Goal: Information Seeking & Learning: Learn about a topic

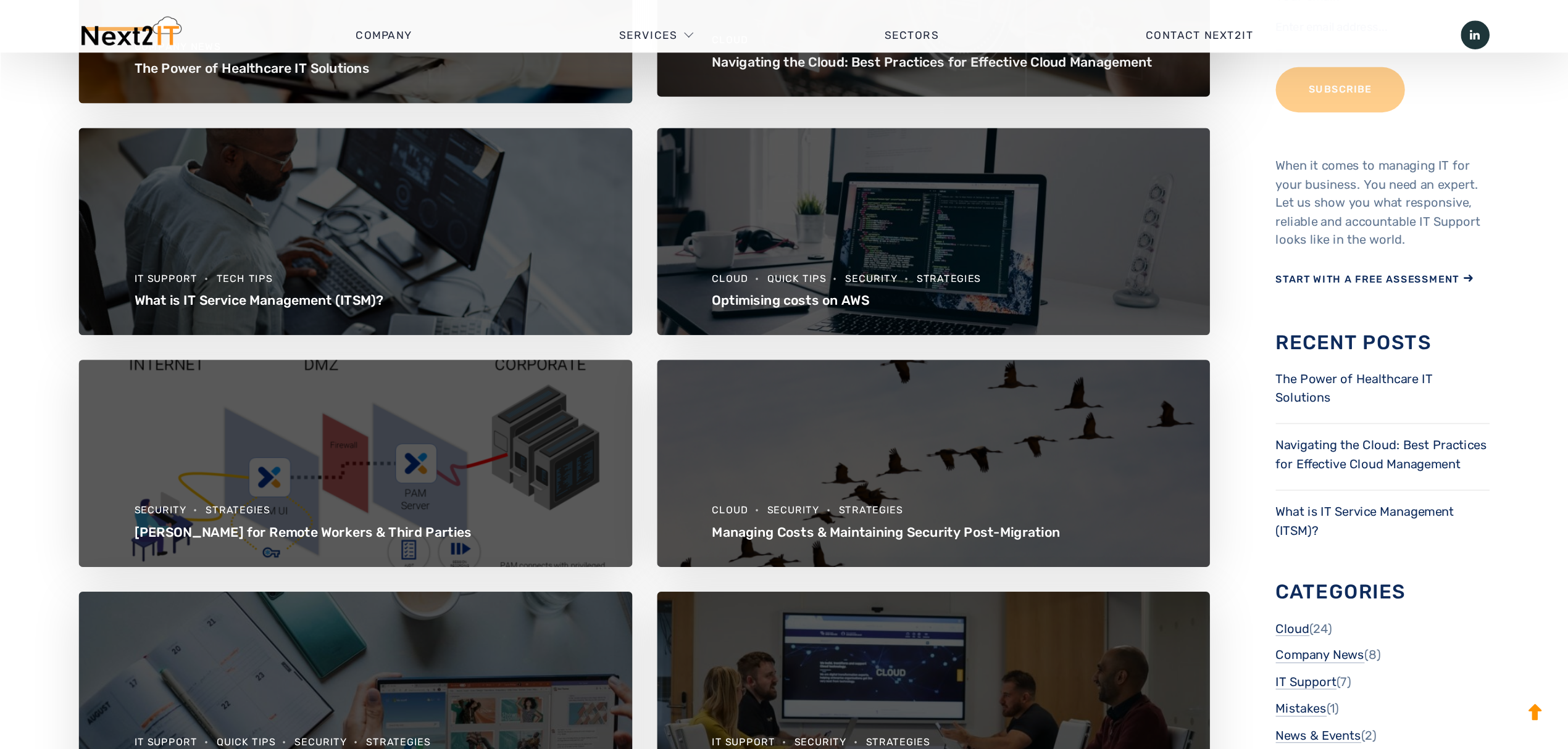
scroll to position [432, 0]
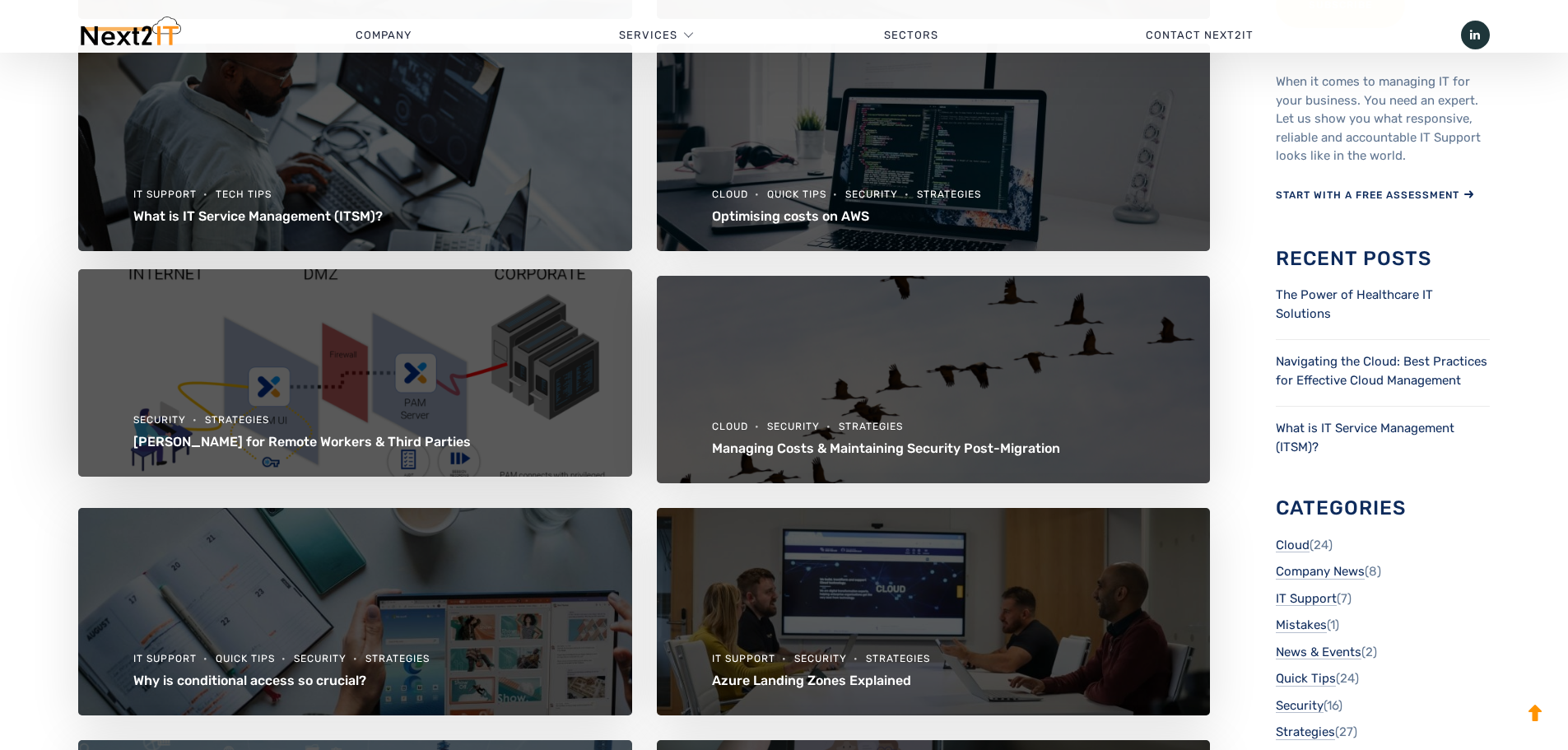
click at [307, 439] on link "[PERSON_NAME] for Remote Workers & Third Parties" at bounding box center [301, 441] width 338 height 16
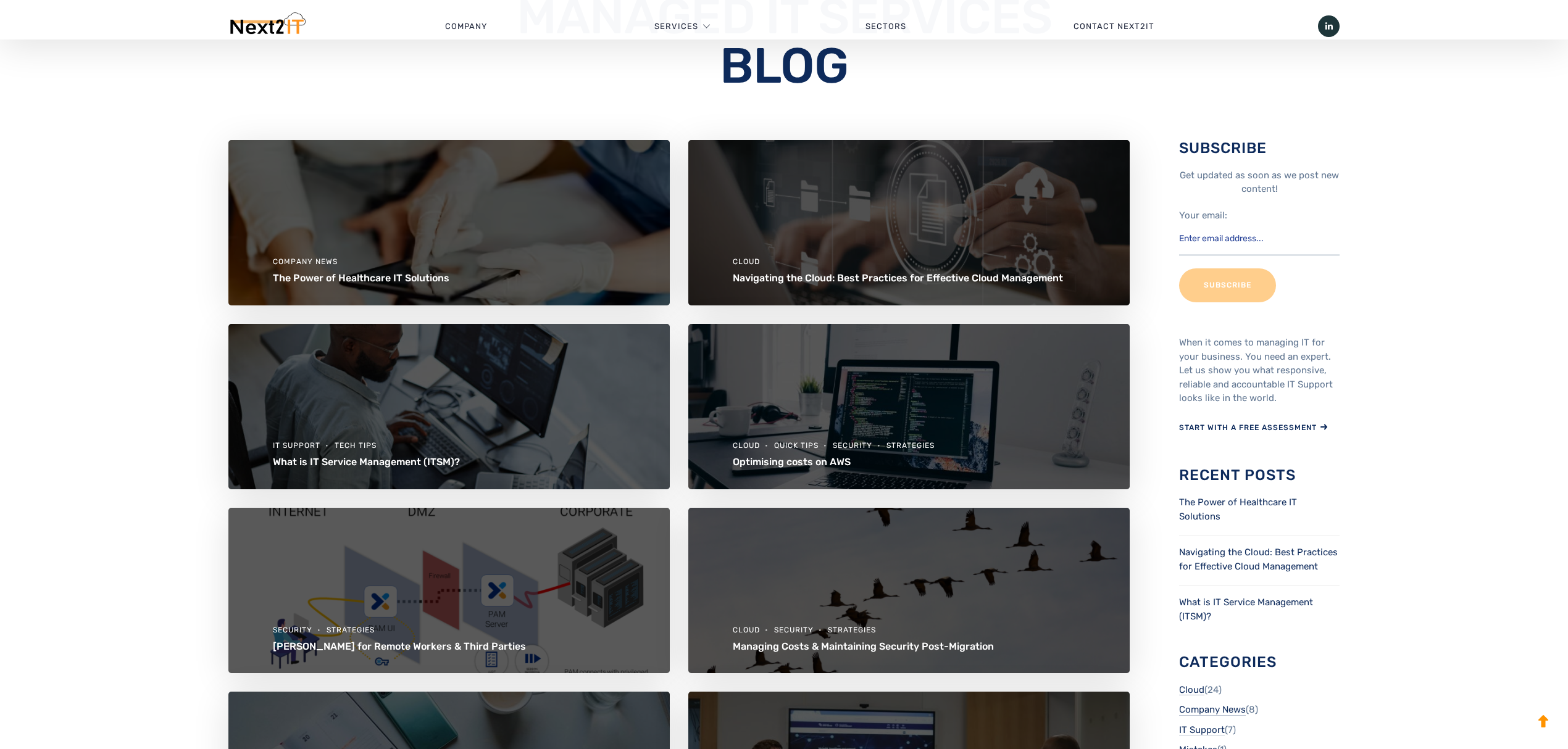
scroll to position [164, 0]
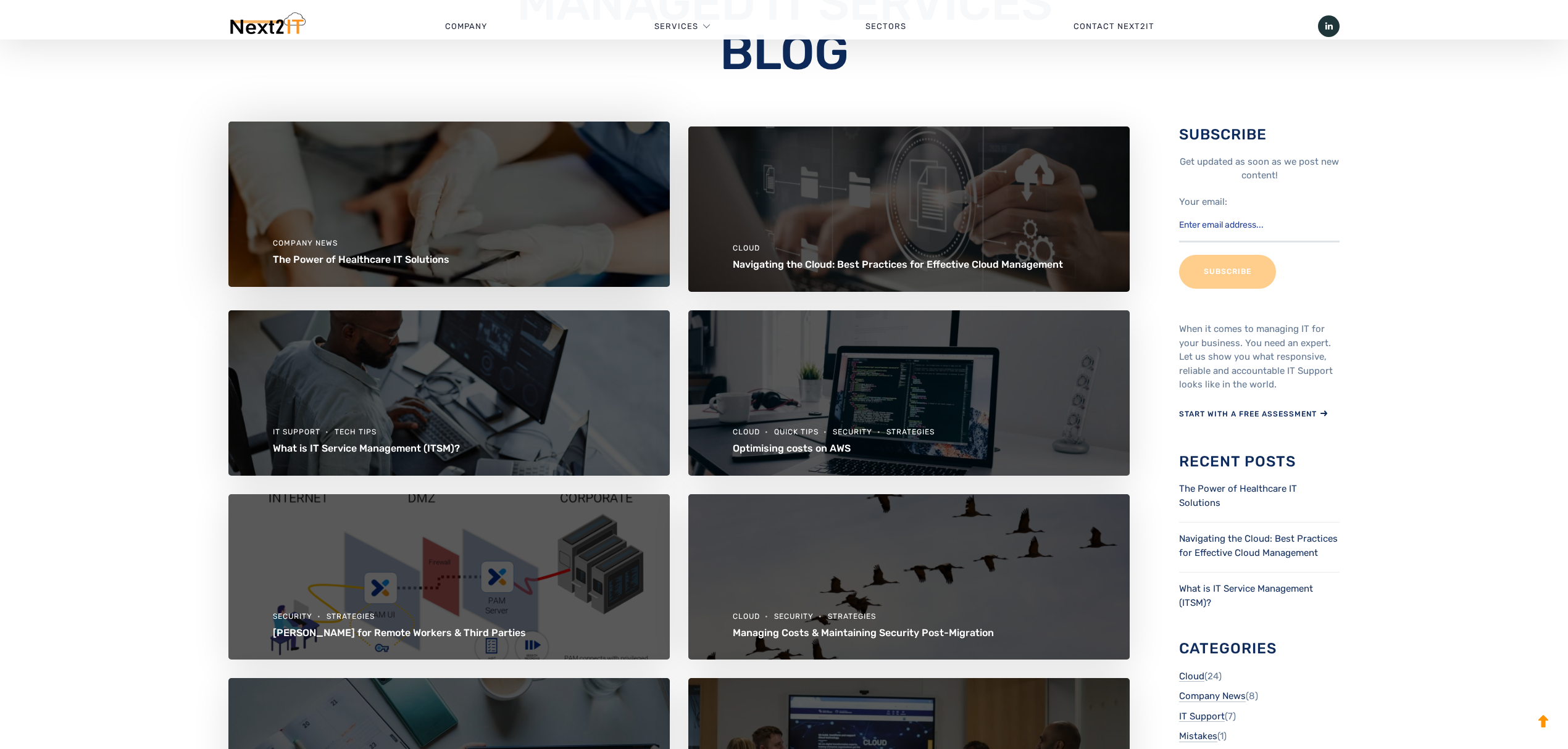
click at [428, 254] on link "The Power of Healthcare IT Solutions" at bounding box center [361, 259] width 177 height 12
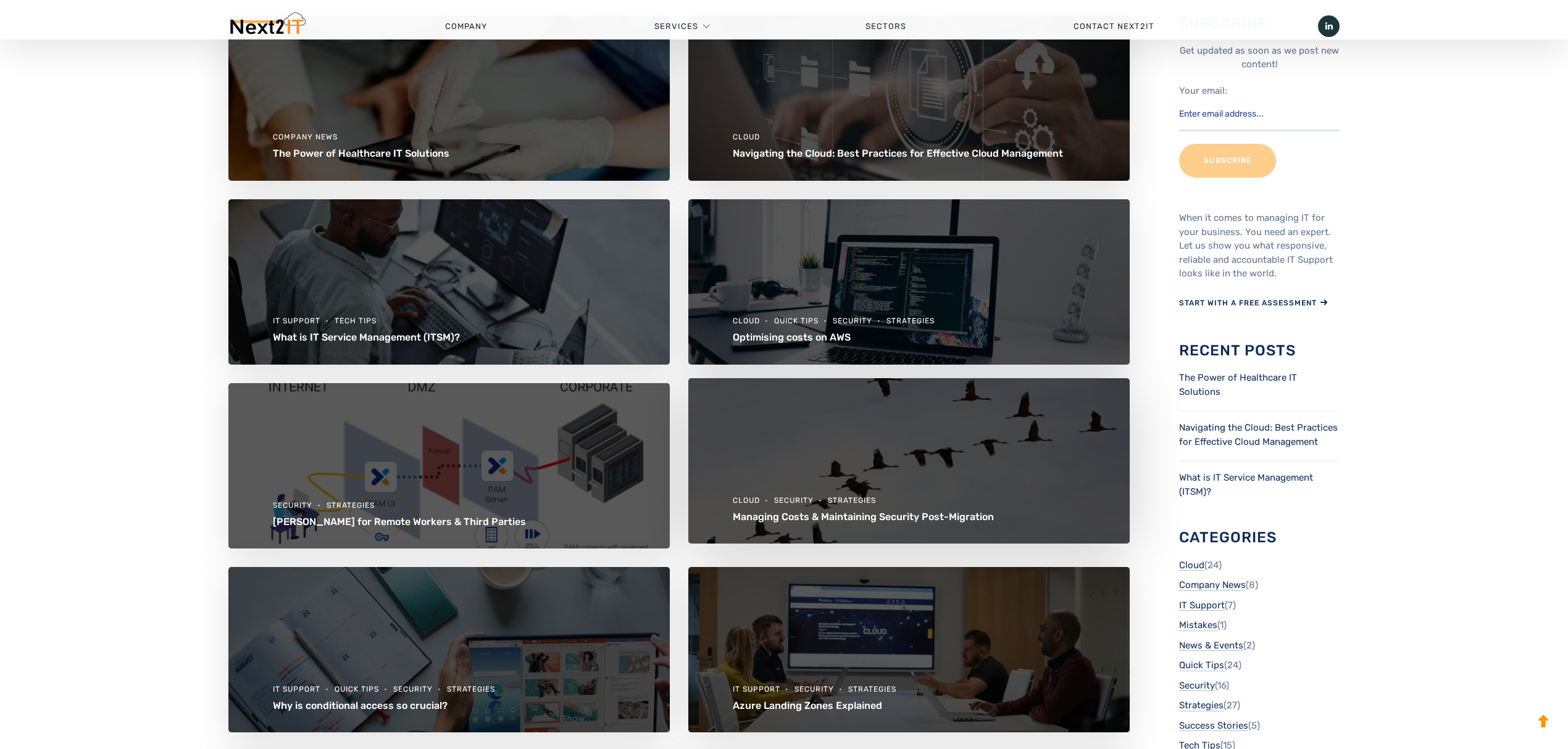
scroll to position [247, 0]
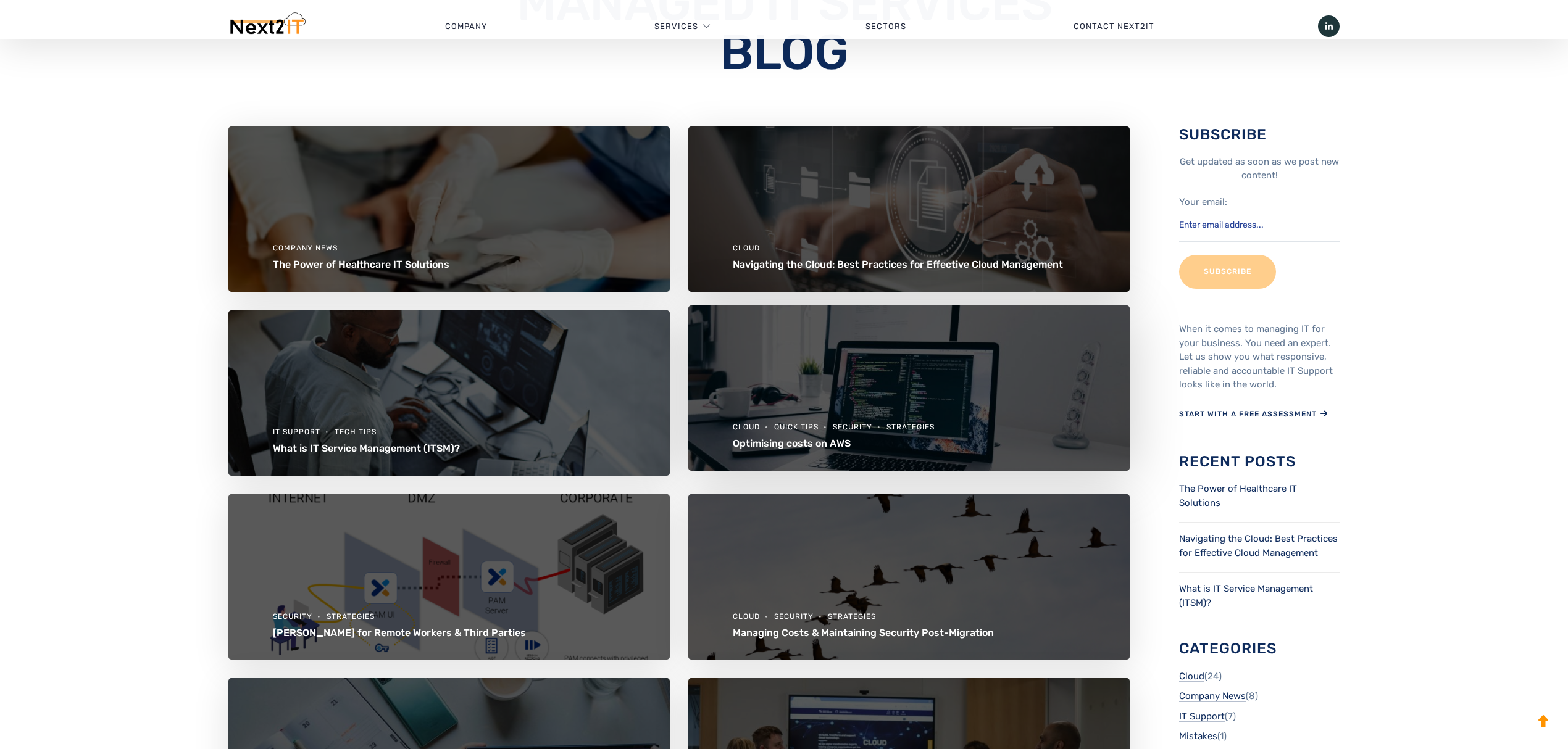
scroll to position [247, 0]
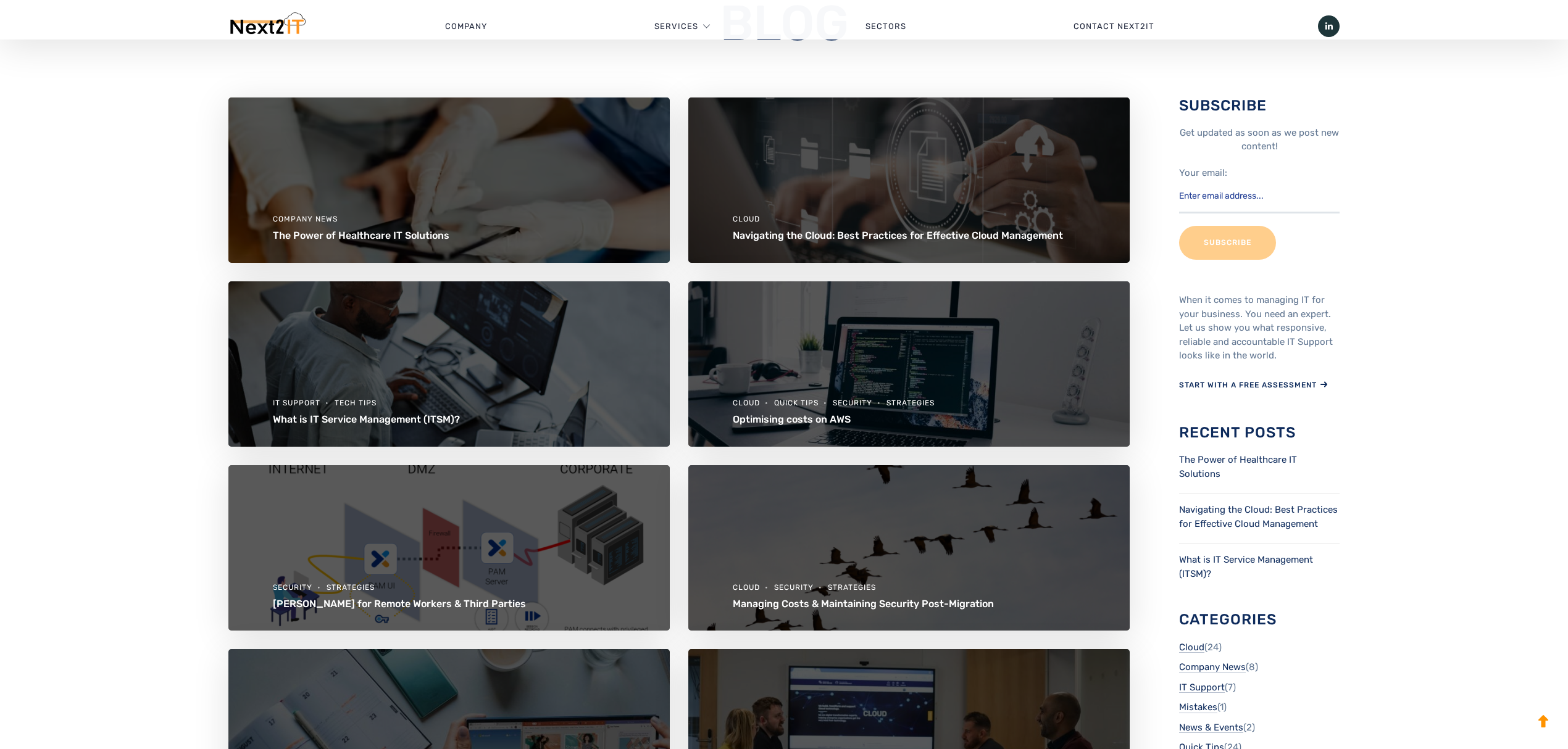
scroll to position [164, 0]
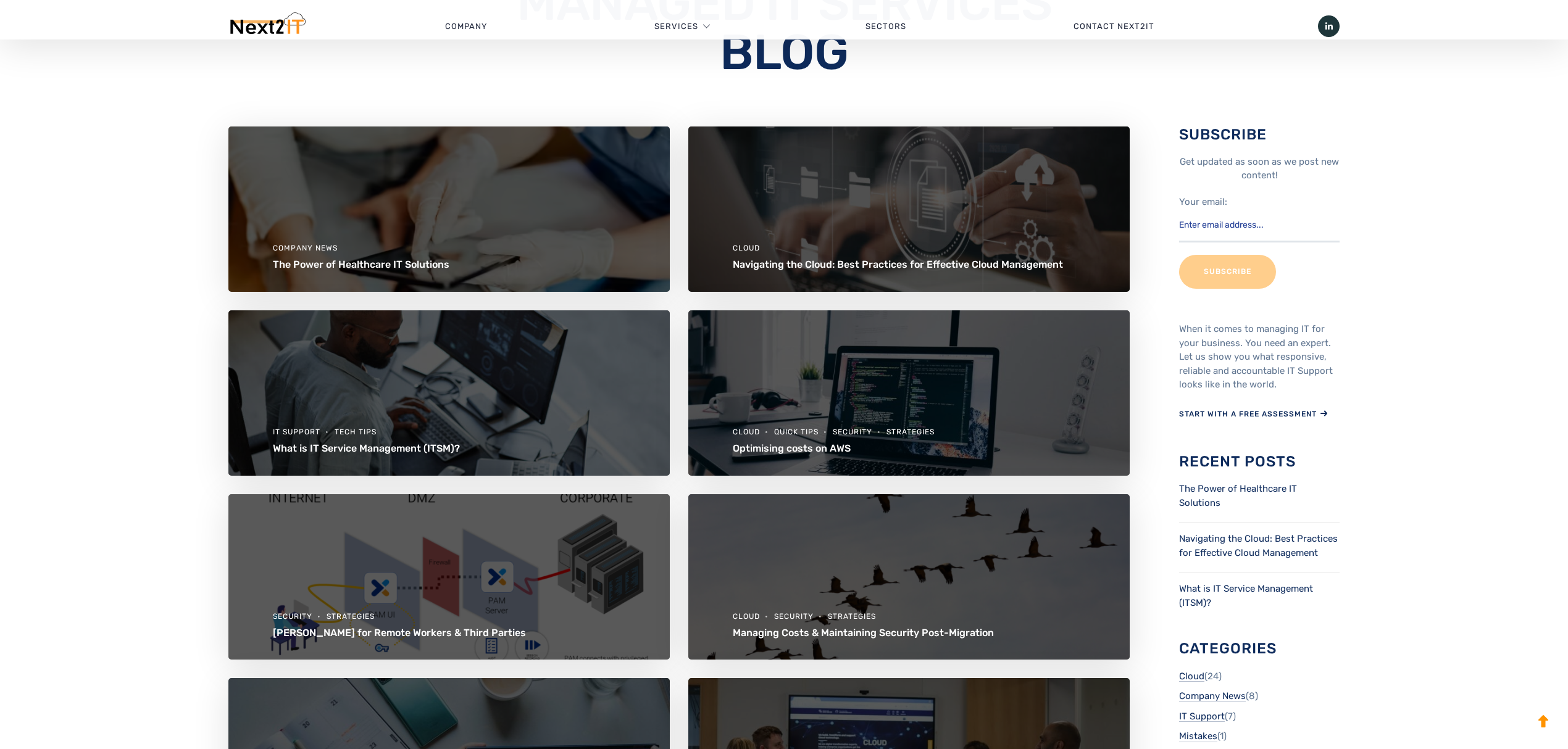
click at [1440, 174] on div "Company News The Power of Healthcare IT Solutions Cloud Navigating the Cloud: B…" at bounding box center [784, 609] width 1568 height 966
